Goal: Contribute content: Contribute content

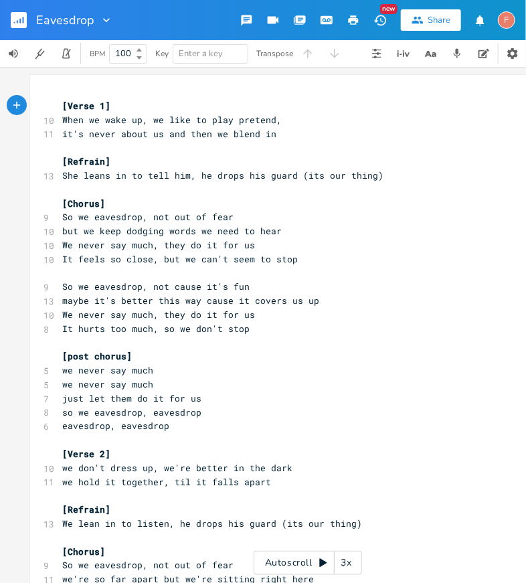
click at [381, 311] on pre "We never say much, they do it for us" at bounding box center [301, 315] width 483 height 14
click at [390, 291] on pre "So we eavesdrop, not cause it's fun" at bounding box center [301, 287] width 483 height 14
click at [396, 299] on pre "maybe it's better this way cause it covers us up" at bounding box center [301, 301] width 483 height 14
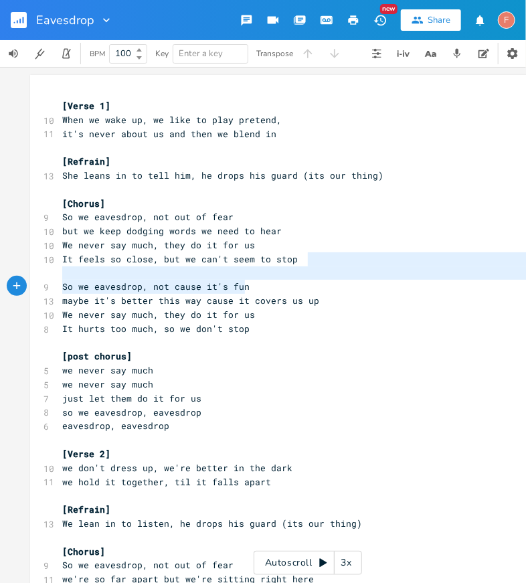
type textarea "So we eavesdrop, not cause it's fun maybe it's better this way cause it covers …"
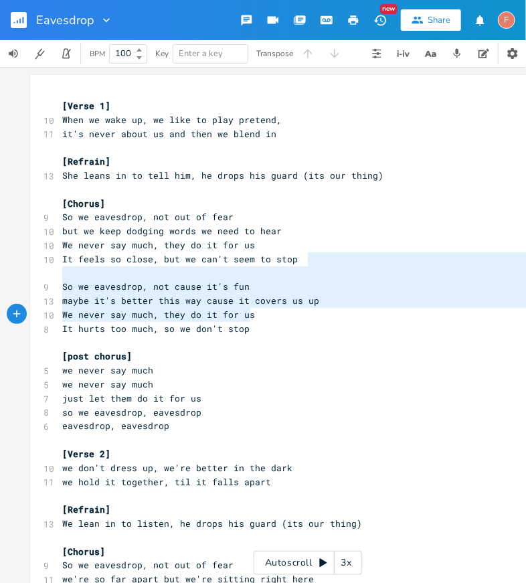
drag, startPoint x: 385, startPoint y: 263, endPoint x: 392, endPoint y: 316, distance: 53.3
click at [387, 305] on pre "maybe it's better this way cause it covers us up" at bounding box center [301, 301] width 483 height 14
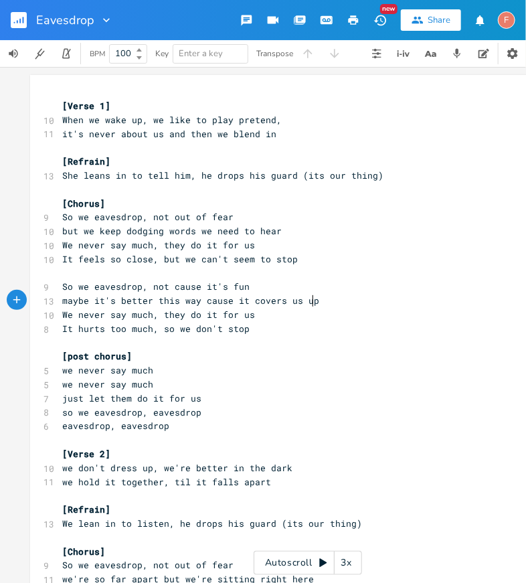
click at [346, 299] on pre "maybe it's better this way cause it covers us up" at bounding box center [301, 301] width 483 height 14
click at [382, 301] on pre "maybe it's better this way cause it covers us up" at bounding box center [301, 301] width 483 height 14
click at [351, 160] on pre "[Refrain]" at bounding box center [301, 162] width 483 height 14
click at [376, 138] on pre "it's never about us and then we blend in" at bounding box center [301, 134] width 483 height 14
click at [376, 146] on pre "​" at bounding box center [301, 148] width 483 height 14
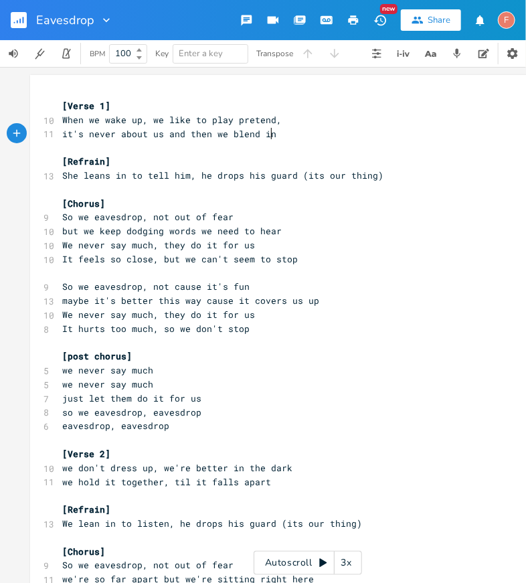
click at [373, 131] on pre "it's never about us and then we blend in" at bounding box center [301, 134] width 483 height 14
click at [363, 103] on pre "[Verse 1]" at bounding box center [301, 106] width 483 height 14
click at [374, 107] on pre "[Verse 1]" at bounding box center [301, 106] width 483 height 14
click at [371, 118] on pre "When we wake up, we like to play pretend," at bounding box center [301, 120] width 483 height 14
click at [370, 153] on pre "​" at bounding box center [301, 148] width 483 height 14
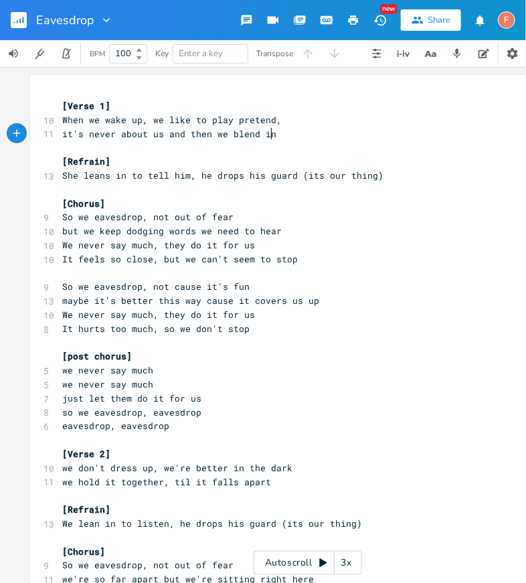
click at [359, 131] on pre "it's never about us and then we blend in" at bounding box center [301, 134] width 483 height 14
click at [354, 116] on pre "When we wake up, we like to play pretend," at bounding box center [301, 120] width 483 height 14
click at [346, 108] on pre "[Verse 1]" at bounding box center [301, 106] width 483 height 14
click at [359, 115] on pre "When we wake up, we like to play pretend," at bounding box center [301, 120] width 483 height 14
click at [361, 146] on pre "​" at bounding box center [301, 148] width 483 height 14
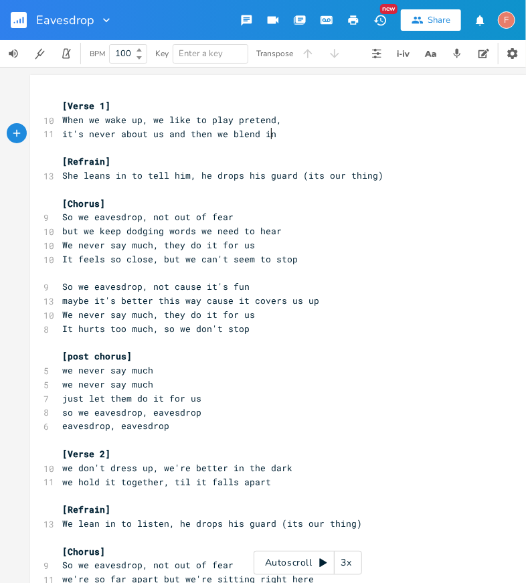
click at [353, 130] on pre "it's never about us and then we blend in" at bounding box center [301, 134] width 483 height 14
click at [359, 145] on pre "​" at bounding box center [301, 148] width 483 height 14
click at [368, 157] on pre "[Refrain]" at bounding box center [301, 162] width 483 height 14
click at [411, 171] on pre "She leans in to tell him, he drops his guard (its our thing)" at bounding box center [301, 176] width 483 height 14
click at [447, 218] on pre "So we eavesdrop, not out of fear" at bounding box center [301, 217] width 483 height 14
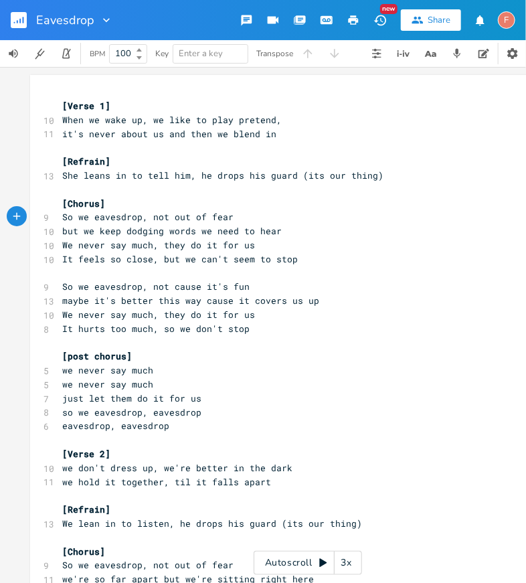
click at [451, 195] on pre "​" at bounding box center [301, 190] width 483 height 14
click at [473, 219] on pre "So we eavesdrop, not out of fear" at bounding box center [301, 217] width 483 height 14
click at [453, 200] on pre "[Chorus]" at bounding box center [301, 204] width 483 height 14
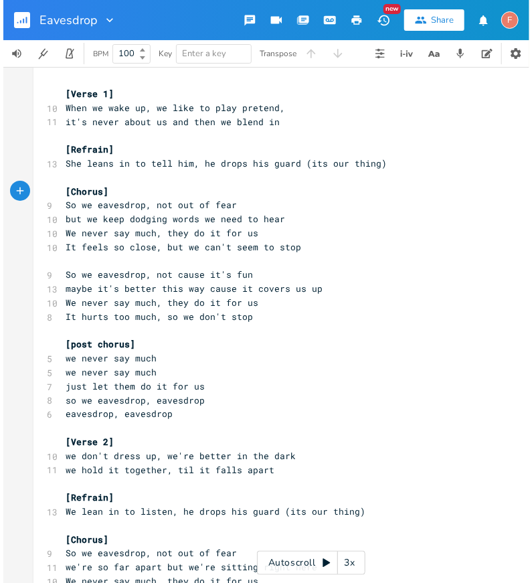
scroll to position [18, 0]
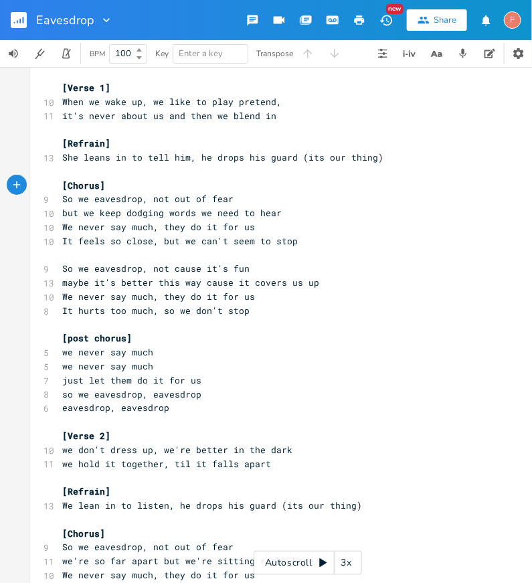
click at [428, 301] on pre "We never say much, they do it for us" at bounding box center [301, 297] width 483 height 14
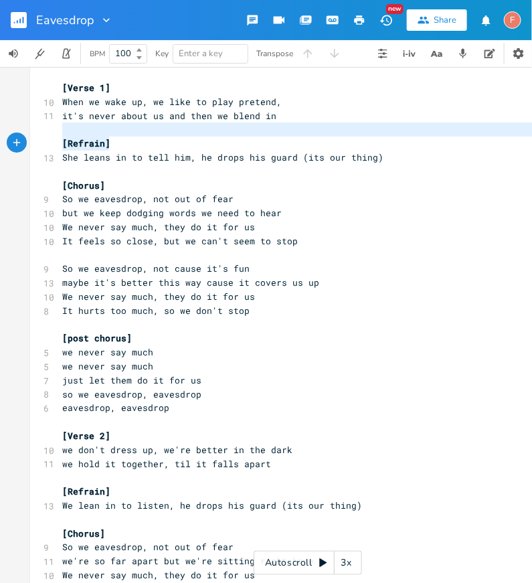
type textarea "[Refrain] She leans in to tell him, he drops his guard (its our thing) [Chorus]…"
drag, startPoint x: 323, startPoint y: 131, endPoint x: 326, endPoint y: 218, distance: 87.7
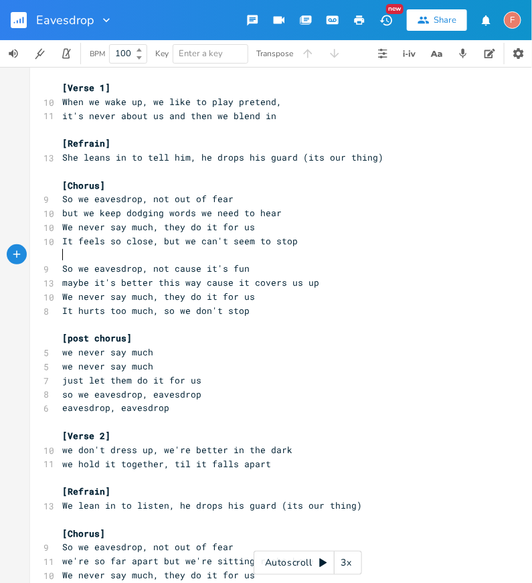
click at [335, 254] on pre "​" at bounding box center [301, 255] width 483 height 14
click at [114, 191] on pre "[Chorus]" at bounding box center [301, 186] width 483 height 14
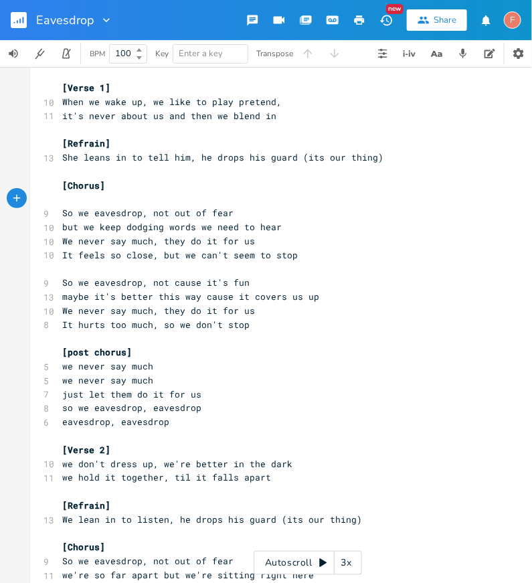
type textarea "F"
type textarea "Em"
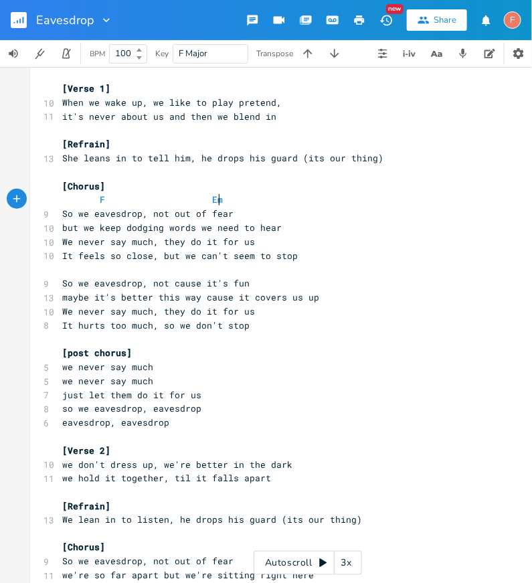
scroll to position [0, 11]
click at [327, 221] on pre "but we keep dodging words we need to hear" at bounding box center [301, 228] width 483 height 14
click at [323, 211] on pre "So we eavesdrop, not out of fear" at bounding box center [301, 214] width 483 height 14
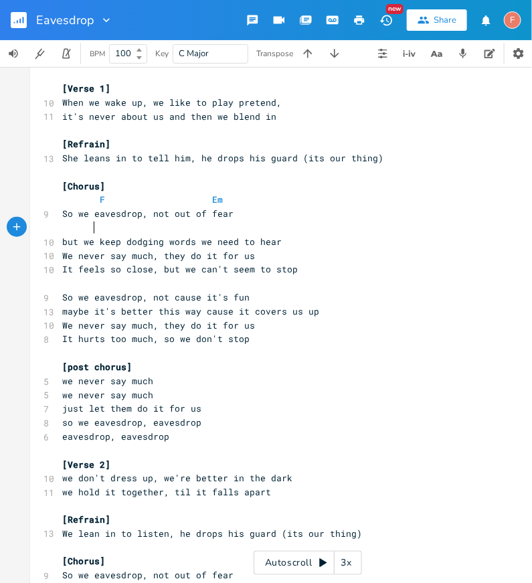
scroll to position [0, 15]
type textarea "Am"
click at [272, 218] on pre "So we eavesdrop, not out of fear" at bounding box center [301, 214] width 483 height 14
click at [252, 224] on pre "Am" at bounding box center [301, 228] width 483 height 14
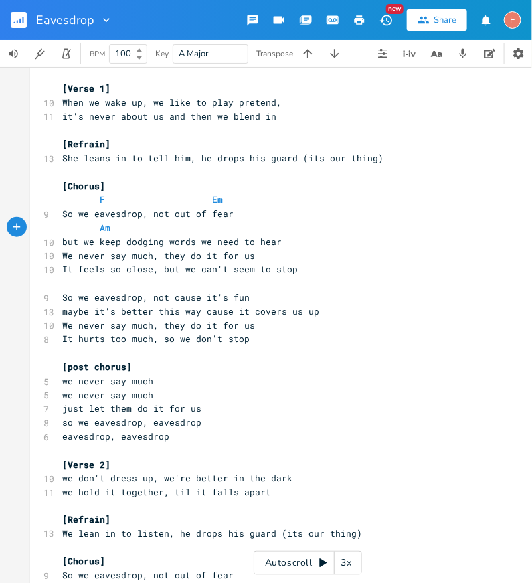
type textarea "G"
click at [296, 237] on pre "but we keep dodging words we need to hear" at bounding box center [301, 242] width 483 height 14
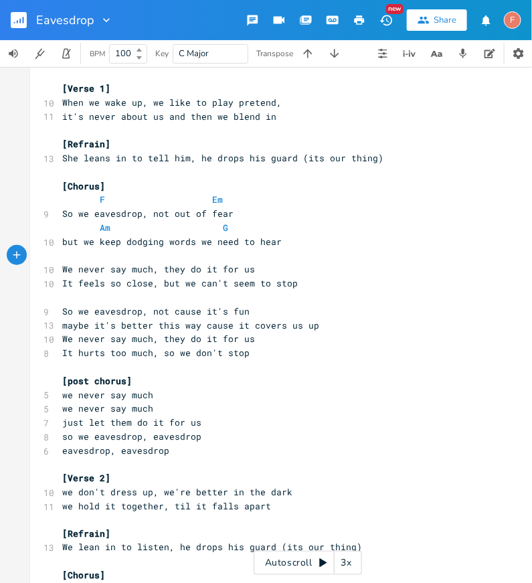
type textarea "C"
click at [363, 246] on pre "but we keep dodging words we need to hear" at bounding box center [301, 242] width 483 height 14
click at [357, 255] on pre "C" at bounding box center [301, 256] width 483 height 14
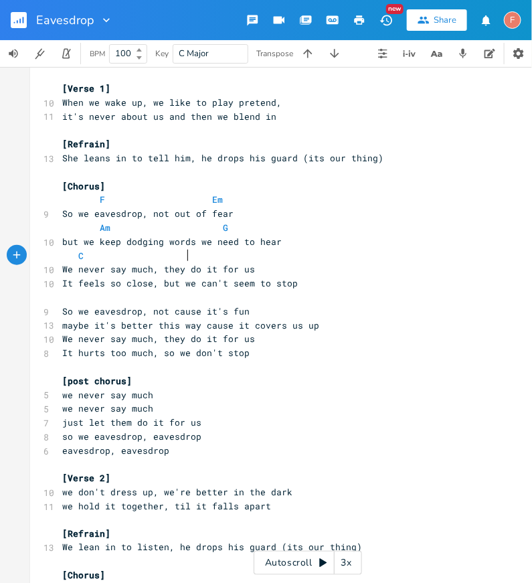
scroll to position [0, 47]
type textarea "I"
type textarea "Dm"
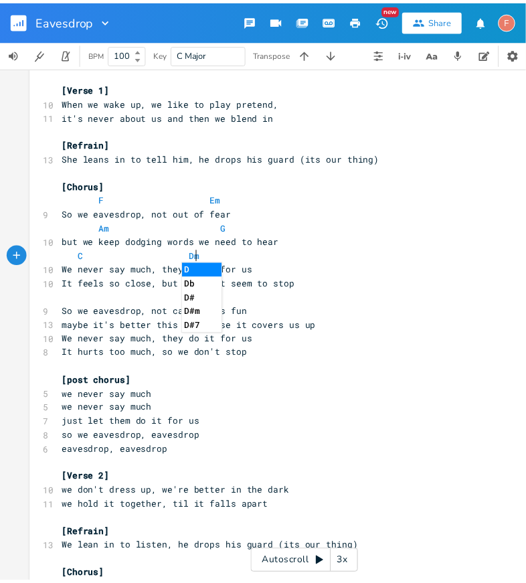
scroll to position [0, 13]
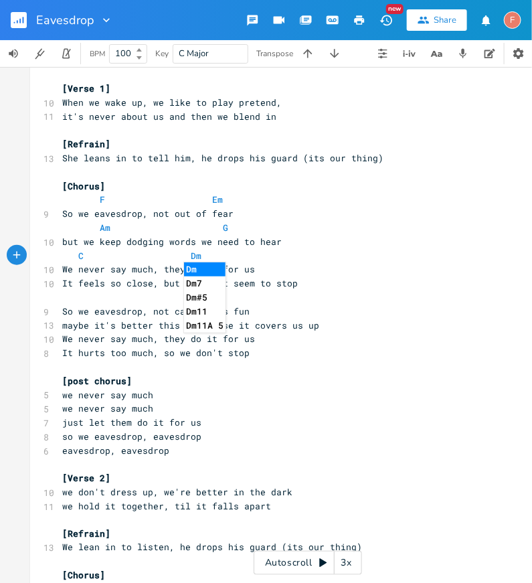
click at [422, 292] on pre "​" at bounding box center [301, 298] width 483 height 14
